Goal: Navigation & Orientation: Understand site structure

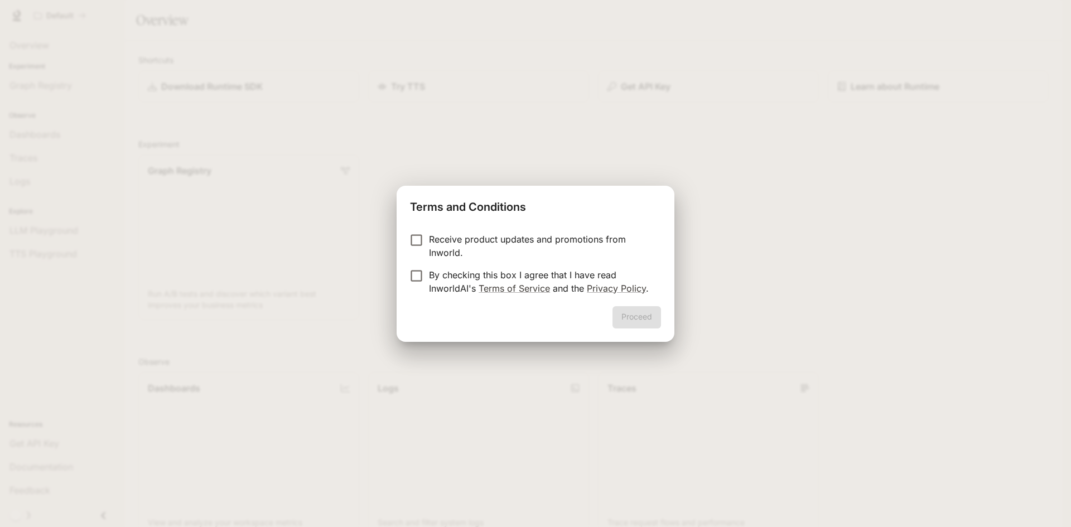
click at [438, 243] on p "Receive product updates and promotions from Inworld." at bounding box center [540, 246] width 223 height 27
click at [641, 325] on button "Proceed" at bounding box center [637, 317] width 49 height 22
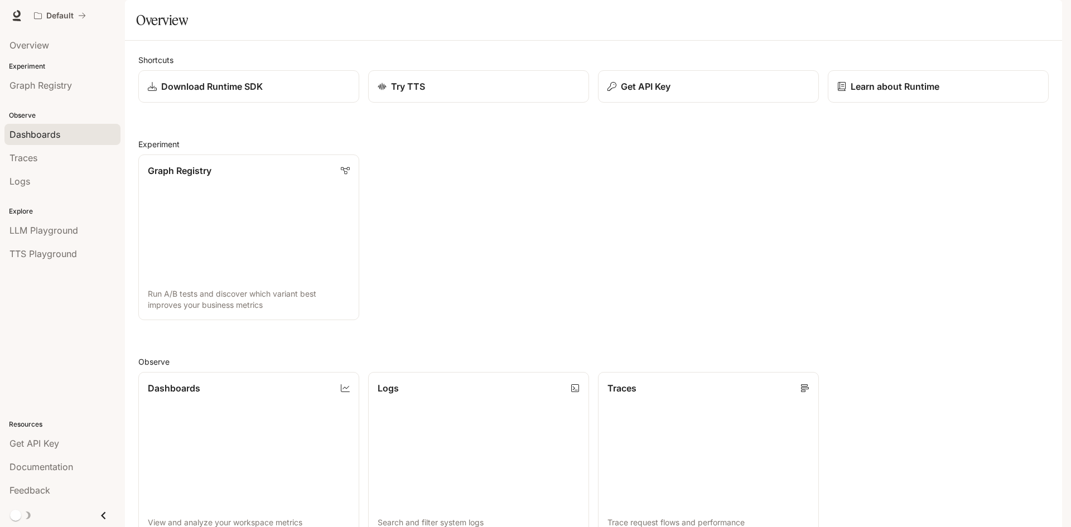
click at [54, 137] on span "Dashboards" at bounding box center [34, 134] width 51 height 13
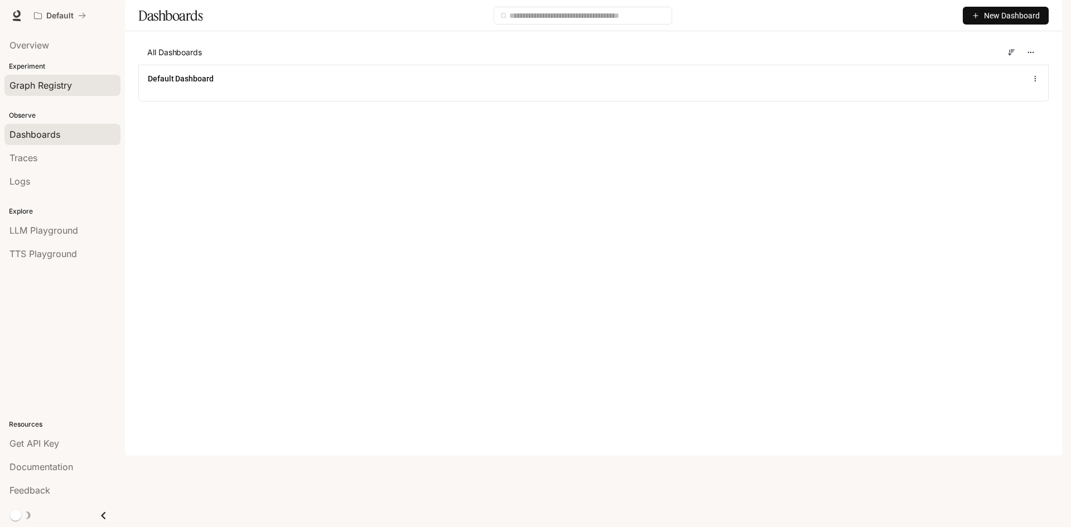
click at [28, 86] on span "Graph Registry" at bounding box center [40, 85] width 62 height 13
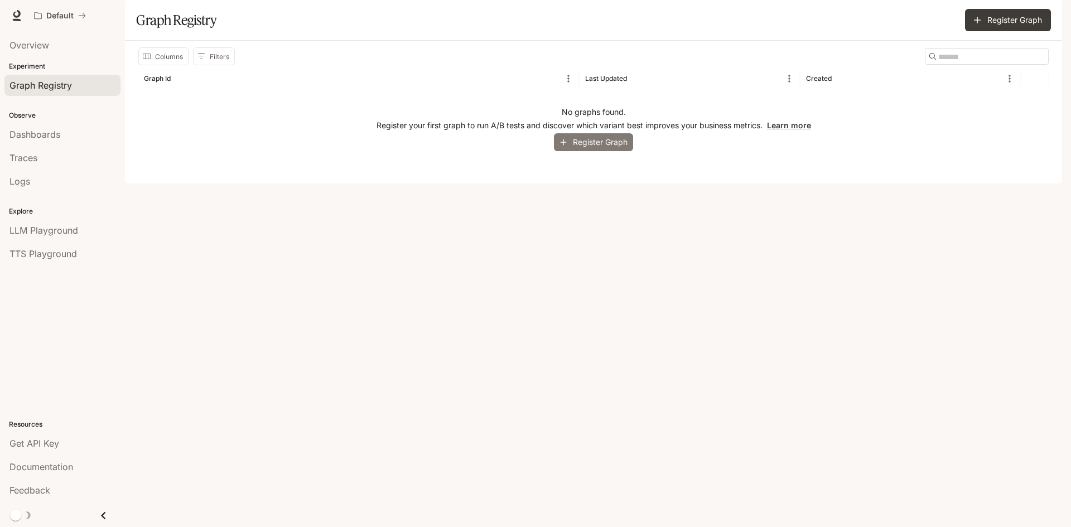
click at [603, 152] on button "Register Graph" at bounding box center [593, 142] width 79 height 18
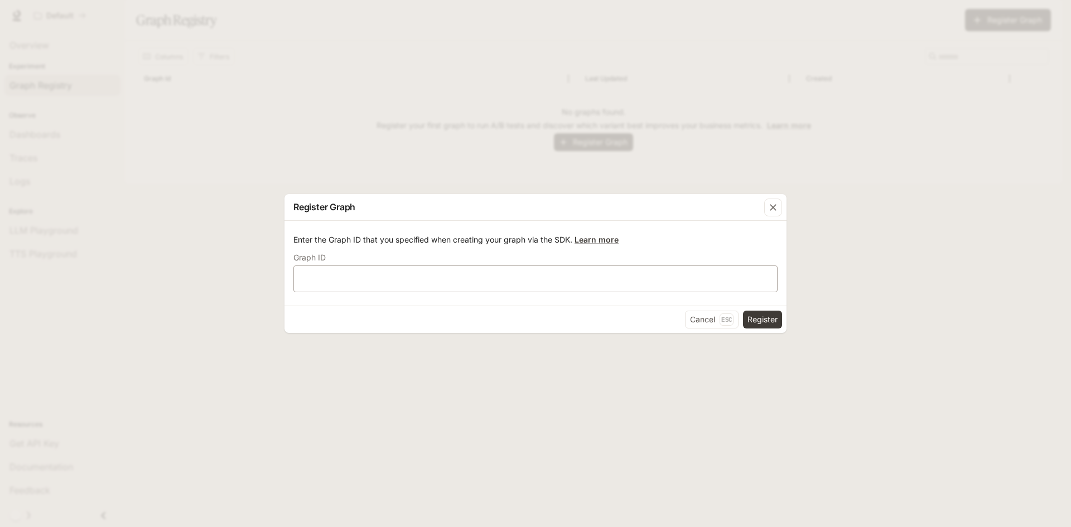
click at [406, 270] on div "​" at bounding box center [536, 279] width 484 height 27
click at [781, 206] on div "button" at bounding box center [773, 208] width 18 height 18
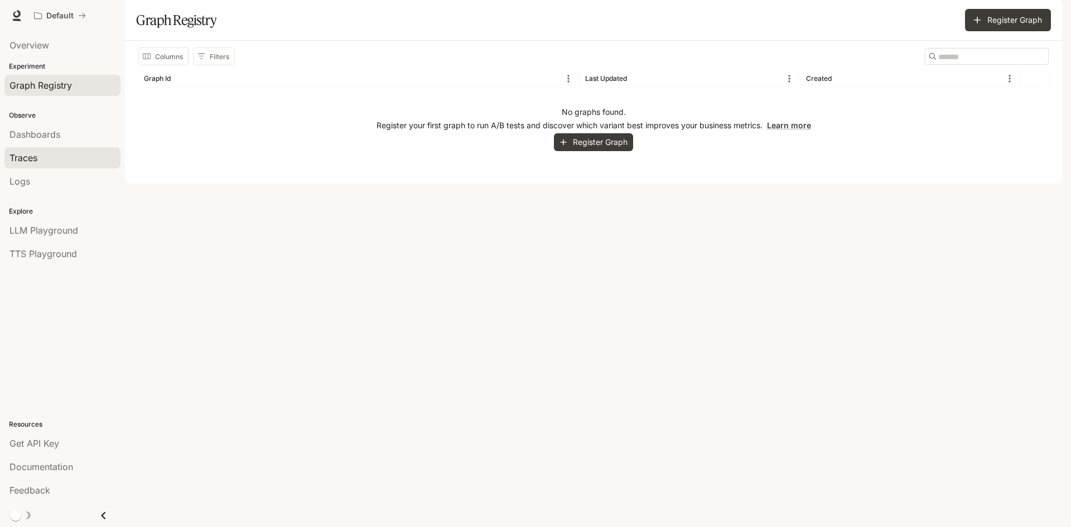
click at [30, 162] on span "Traces" at bounding box center [23, 157] width 28 height 13
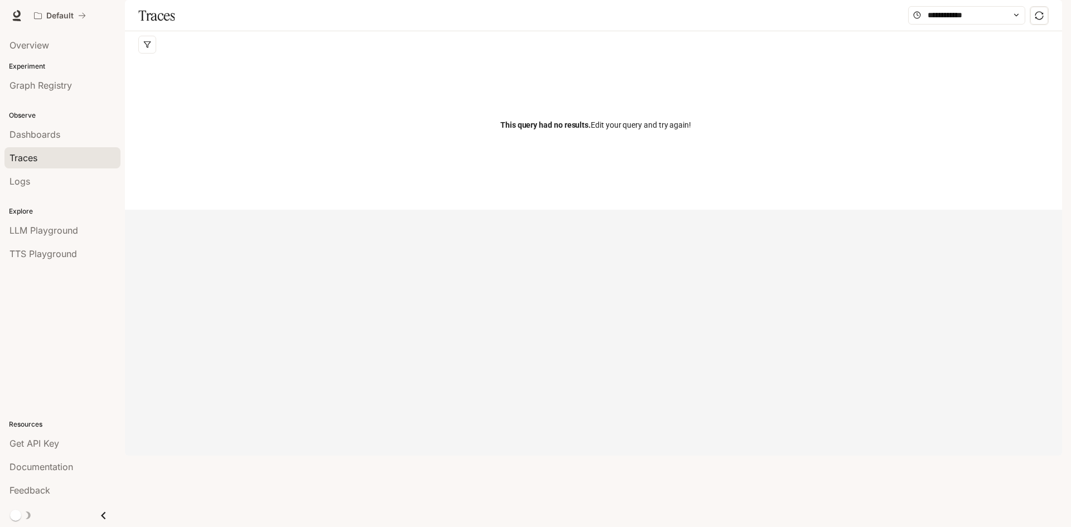
drag, startPoint x: 0, startPoint y: 34, endPoint x: 6, endPoint y: 33, distance: 5.6
click at [0, 34] on li "Overview" at bounding box center [62, 44] width 125 height 23
click at [13, 36] on link "Overview" at bounding box center [62, 45] width 116 height 21
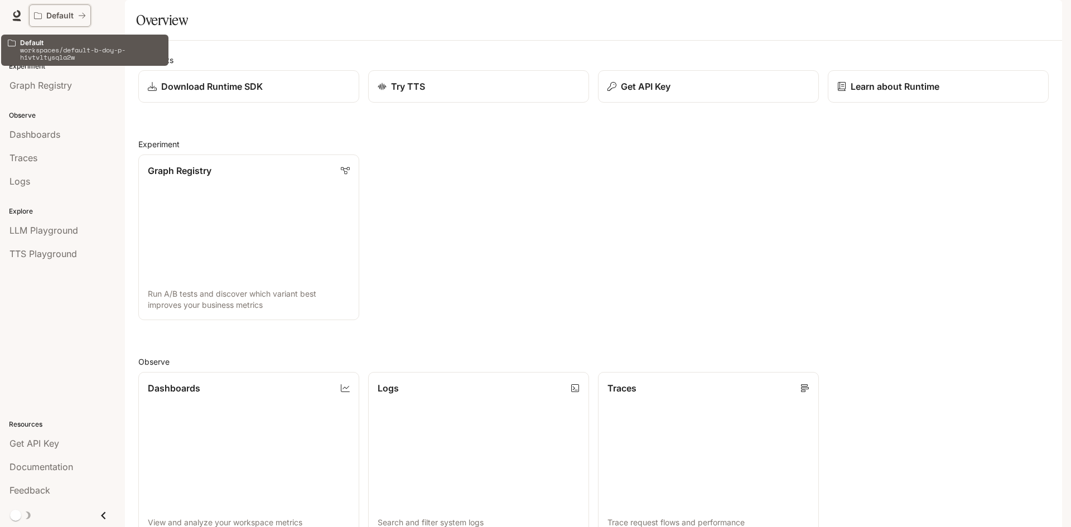
click at [57, 15] on p "Default" at bounding box center [59, 15] width 27 height 9
